Goal: Task Accomplishment & Management: Manage account settings

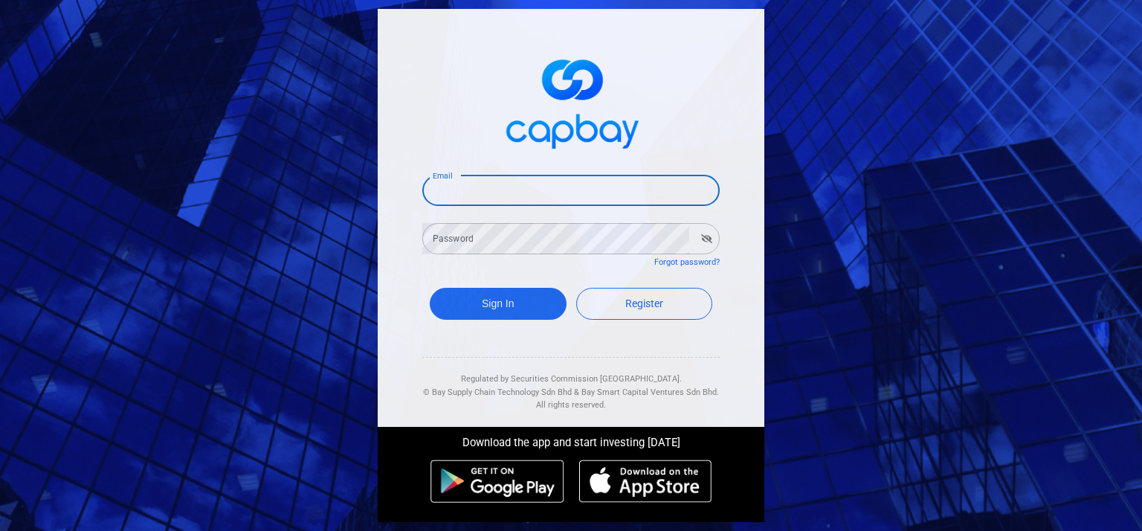
click at [510, 185] on input "Email" at bounding box center [571, 190] width 298 height 31
type input "[EMAIL_ADDRESS][DOMAIN_NAME]"
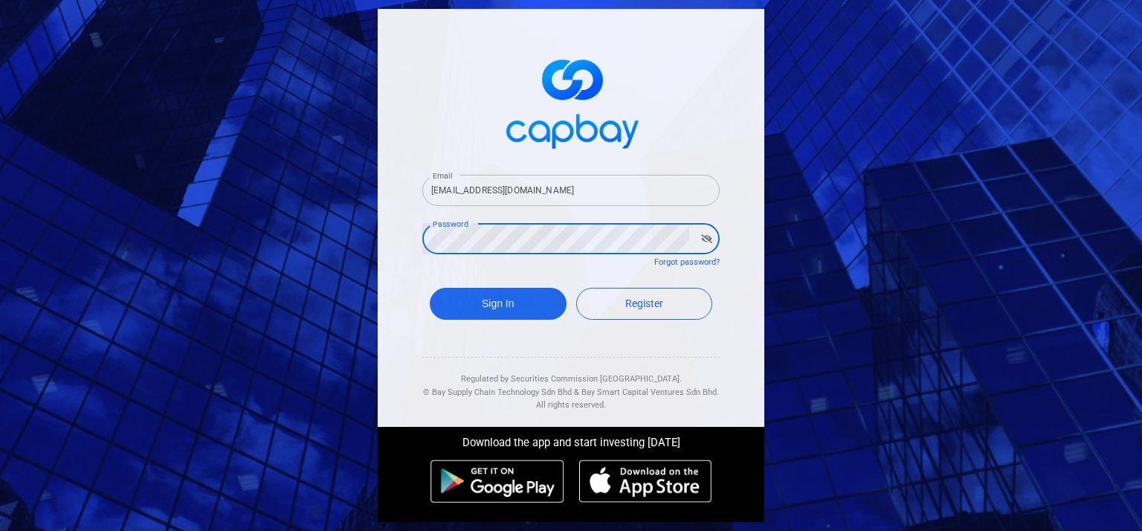
click at [430, 288] on button "Sign In" at bounding box center [498, 304] width 137 height 32
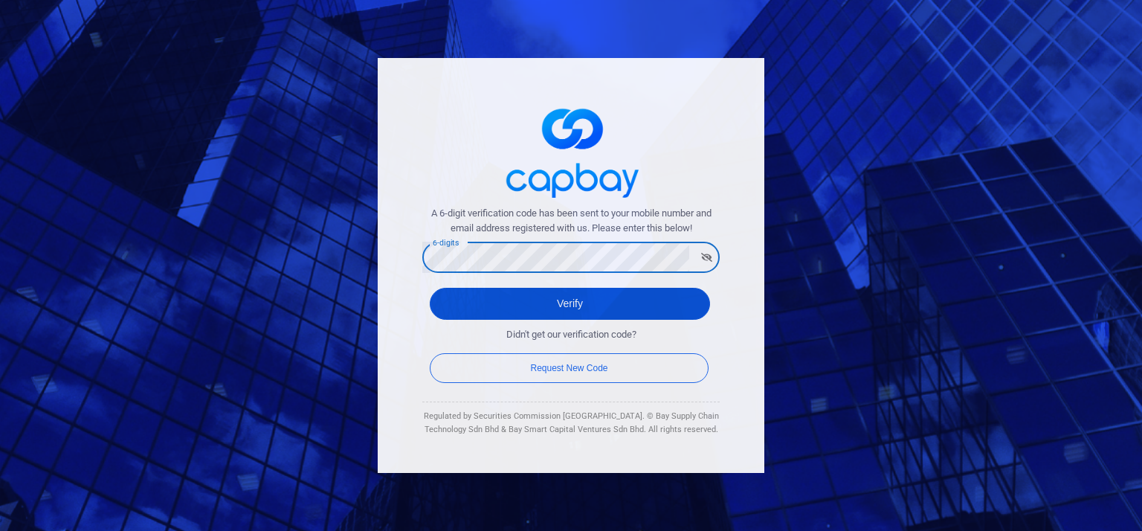
click at [545, 297] on button "Verify" at bounding box center [570, 304] width 280 height 32
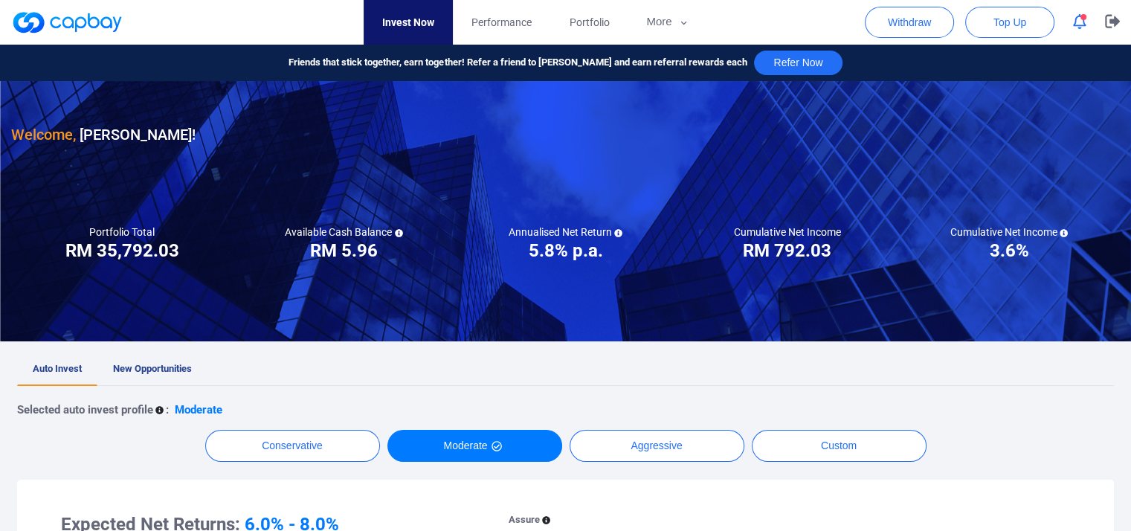
click at [1076, 28] on icon "button" at bounding box center [1079, 22] width 13 height 16
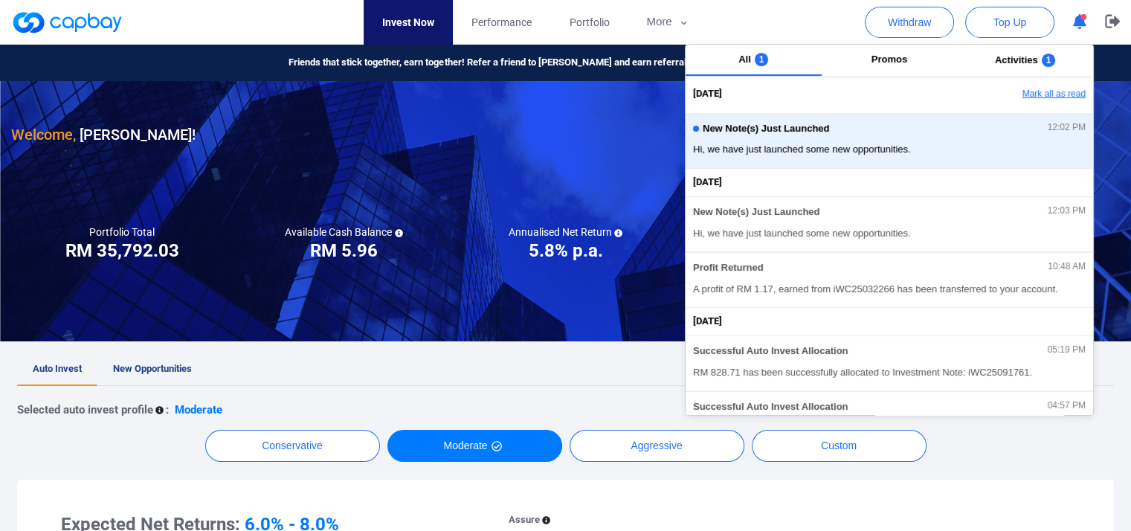
click at [1055, 102] on button "Mark all as read" at bounding box center [1013, 94] width 160 height 25
